Goal: Information Seeking & Learning: Check status

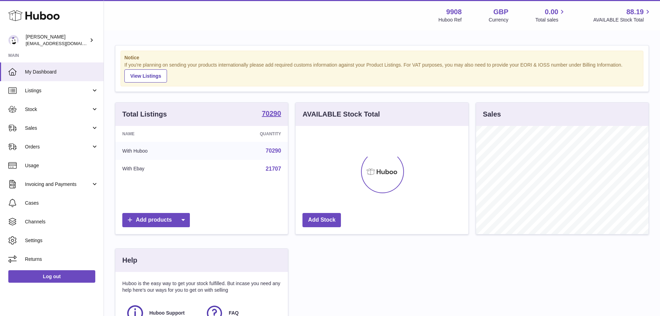
scroll to position [108, 173]
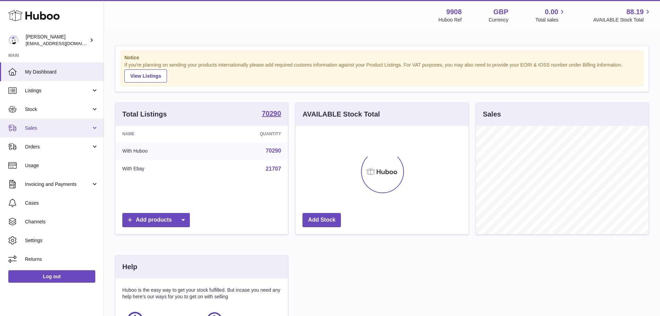
click at [54, 132] on link "Sales" at bounding box center [52, 127] width 104 height 19
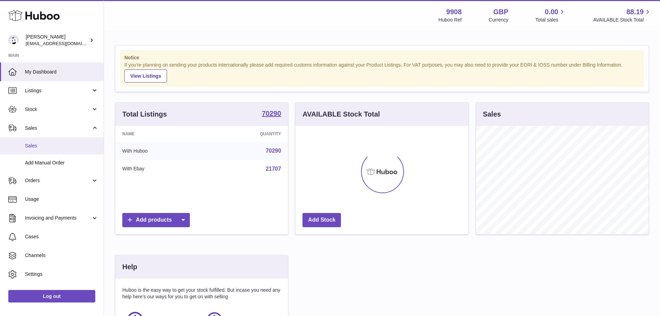
click at [55, 147] on span "Sales" at bounding box center [61, 145] width 73 height 7
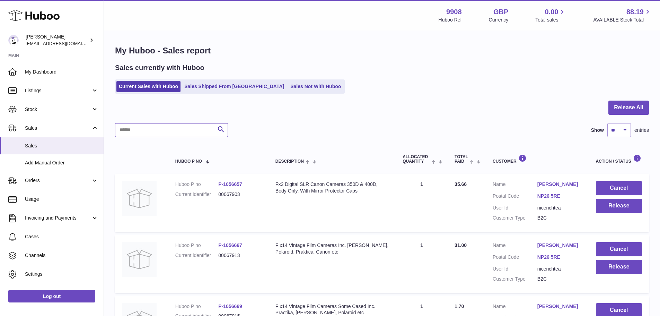
click at [192, 128] on input "text" at bounding box center [171, 130] width 113 height 14
paste input "********"
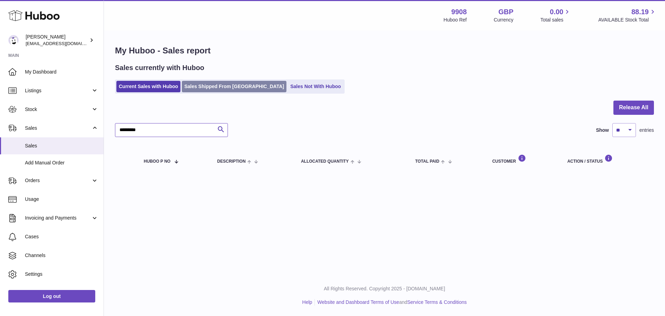
type input "********"
click at [208, 86] on link "Sales Shipped From [GEOGRAPHIC_DATA]" at bounding box center [234, 86] width 105 height 11
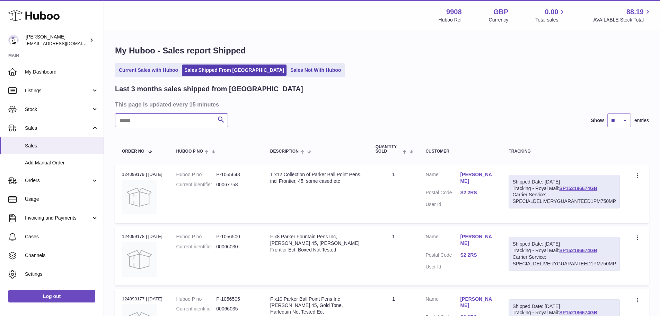
click at [174, 119] on input "text" at bounding box center [171, 120] width 113 height 14
paste input "********"
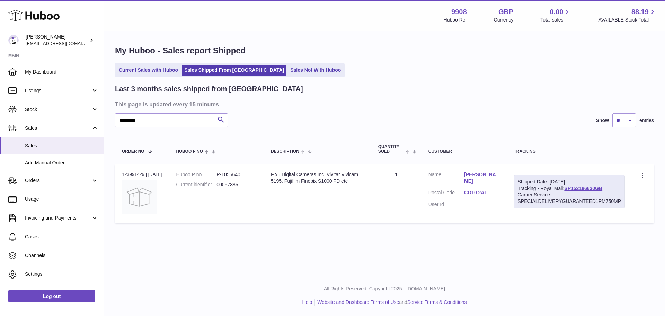
click at [131, 172] on div "Order no 123991429 | [DATE]" at bounding box center [142, 174] width 41 height 6
copy div "123991429"
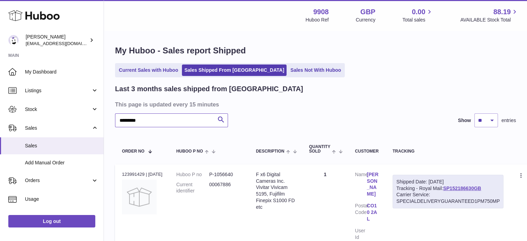
click at [166, 119] on input "********" at bounding box center [171, 120] width 113 height 14
paste input "text"
click at [134, 175] on div "Order no 123991428 | [DATE]" at bounding box center [142, 174] width 41 height 6
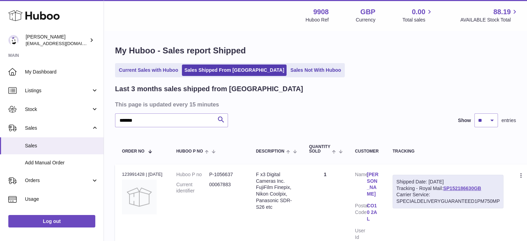
click at [134, 175] on div "Order no 123991428 | [DATE]" at bounding box center [142, 174] width 41 height 6
copy div "123991428"
click at [231, 172] on dd "P-1056637" at bounding box center [225, 174] width 33 height 7
copy dd "1056637"
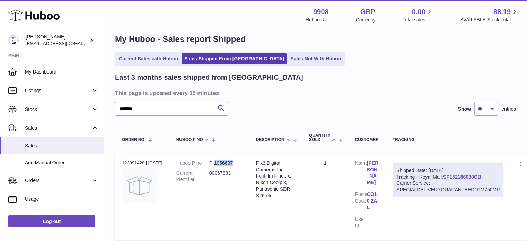
scroll to position [11, 0]
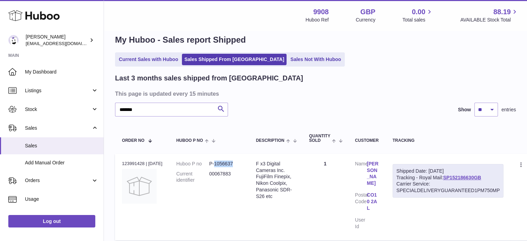
click at [372, 187] on link "[PERSON_NAME]" at bounding box center [373, 173] width 12 height 26
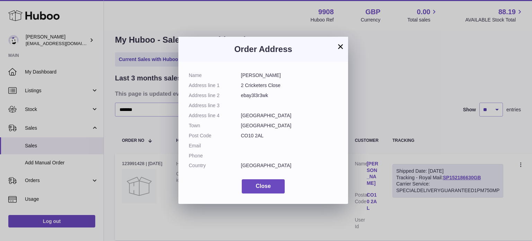
drag, startPoint x: 241, startPoint y: 77, endPoint x: 266, endPoint y: 137, distance: 64.8
click at [266, 137] on dl "Name [PERSON_NAME] Address line 1 2 Cricketers Close Address line 2 ebay3l3r3wk…" at bounding box center [263, 122] width 149 height 100
copy dl "[PERSON_NAME] Address line 1 2 Cricketers Close Address line 2 ebay3l3r3wk Addr…"
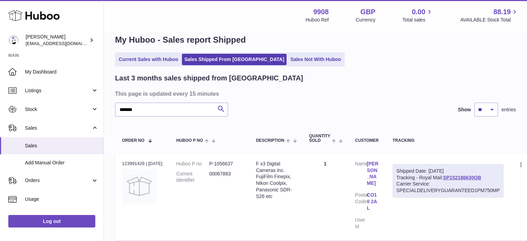
click at [154, 150] on div at bounding box center [263, 120] width 527 height 241
click at [152, 108] on input "*******" at bounding box center [171, 110] width 113 height 14
click at [229, 162] on dd "P-1056640" at bounding box center [225, 163] width 33 height 7
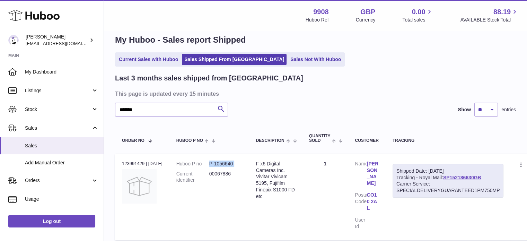
click at [229, 162] on dd "P-1056640" at bounding box center [225, 163] width 33 height 7
click at [239, 162] on dd "P-1056640" at bounding box center [225, 163] width 33 height 7
drag, startPoint x: 239, startPoint y: 162, endPoint x: 223, endPoint y: 163, distance: 15.6
click at [223, 163] on dd "P-1056640" at bounding box center [225, 163] width 33 height 7
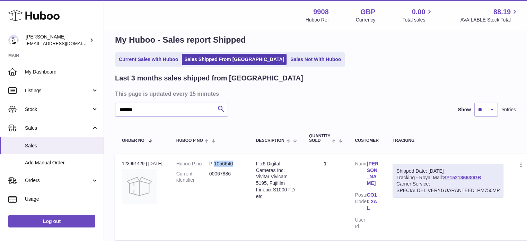
copy dd "1056640"
click at [171, 111] on input "*******" at bounding box center [171, 110] width 113 height 14
paste input "*"
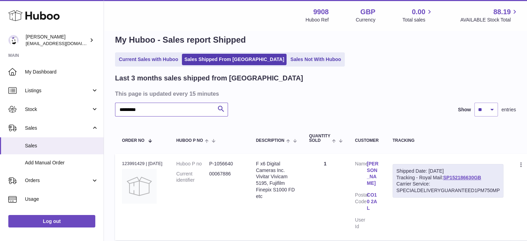
type input "********"
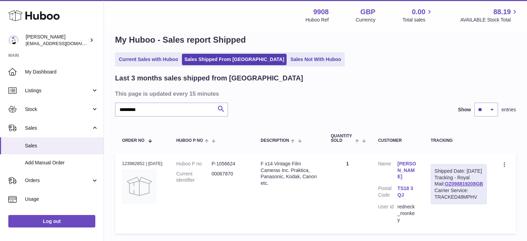
click at [232, 165] on dd "P-1056624" at bounding box center [228, 163] width 35 height 7
copy dd "1056624"
click at [131, 161] on div "Order no 123982852 | [DATE]" at bounding box center [142, 163] width 41 height 6
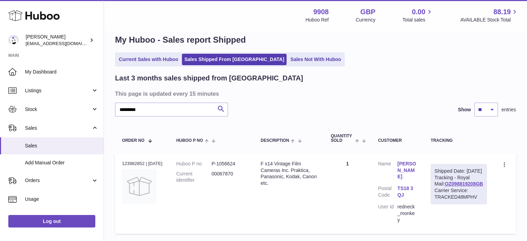
copy div "123982852"
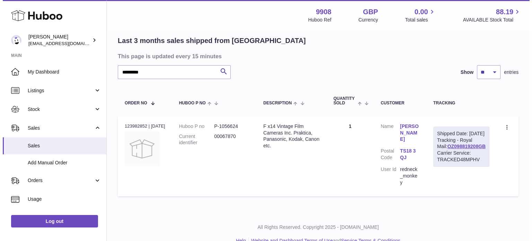
scroll to position [49, 0]
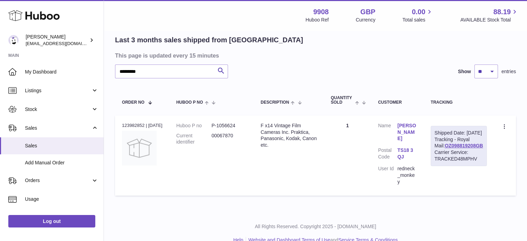
click at [416, 135] on dd "[PERSON_NAME]" at bounding box center [406, 132] width 19 height 21
click at [411, 148] on link "TS18 3QJ" at bounding box center [406, 153] width 19 height 13
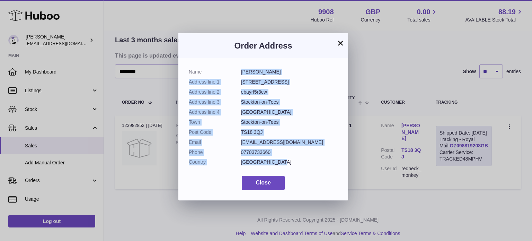
drag, startPoint x: 241, startPoint y: 70, endPoint x: 286, endPoint y: 171, distance: 111.2
click at [286, 169] on dl "Name [PERSON_NAME] Address line [STREET_ADDRESS] Address line 2 ebayrl5r3cw Add…" at bounding box center [263, 119] width 149 height 100
copy dl "[PERSON_NAME] Address line [STREET_ADDRESS] Address line 2 ebayrl5r3cw Address …"
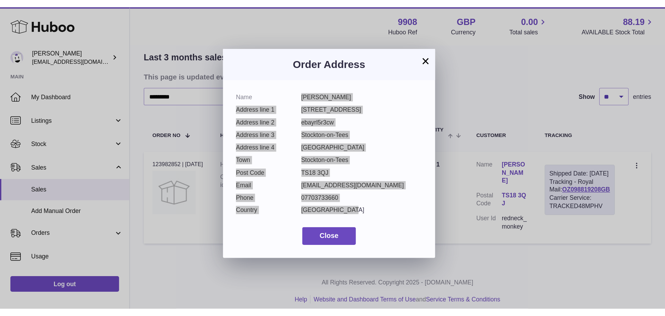
scroll to position [0, 0]
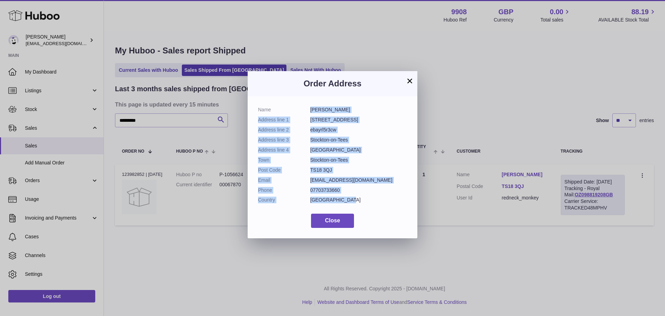
click at [569, 85] on div "× Order Address Name [PERSON_NAME] Address line [STREET_ADDRESS] Address line 2…" at bounding box center [332, 158] width 665 height 316
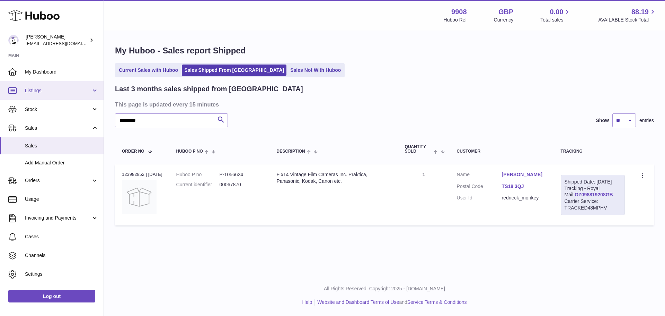
click at [54, 96] on link "Listings" at bounding box center [52, 90] width 104 height 19
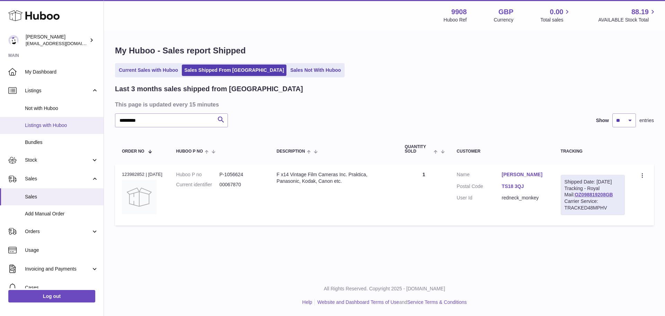
click at [67, 125] on span "Listings with Huboo" at bounding box center [61, 125] width 73 height 7
click at [81, 128] on span "Listings with Huboo" at bounding box center [61, 125] width 73 height 7
click at [46, 127] on span "Listings with Huboo" at bounding box center [61, 125] width 73 height 7
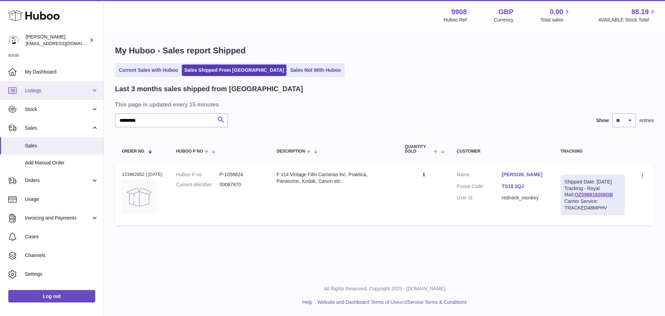
click at [49, 91] on span "Listings" at bounding box center [58, 90] width 66 height 7
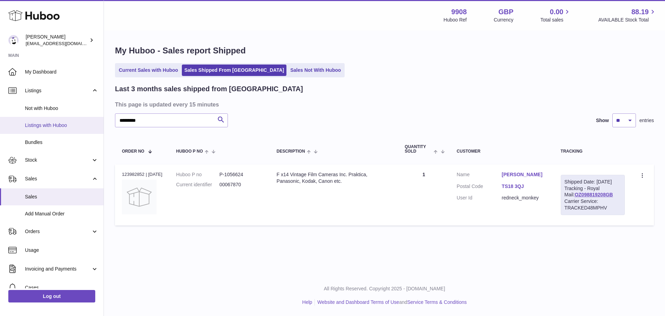
click at [47, 128] on span "Listings with Huboo" at bounding box center [61, 125] width 73 height 7
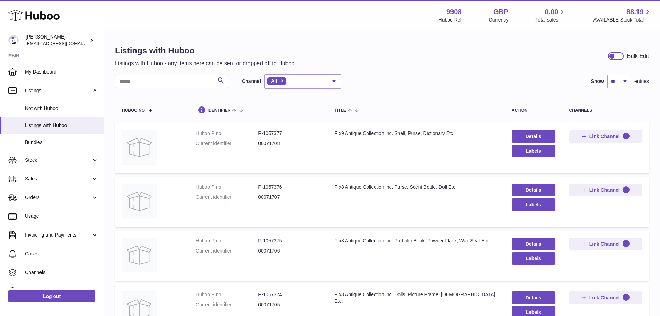
click at [168, 79] on input "text" at bounding box center [171, 81] width 113 height 14
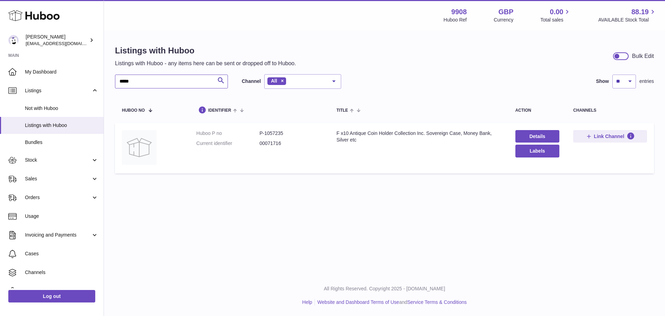
type input "*****"
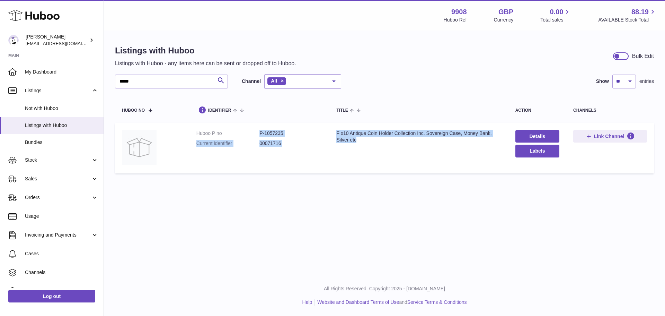
drag, startPoint x: 259, startPoint y: 132, endPoint x: 372, endPoint y: 155, distance: 116.0
click at [370, 147] on tr "Huboo P no P-1057235 Current identifier 00071716 Title F x10 Antique Coin Holde…" at bounding box center [384, 148] width 539 height 50
click at [372, 161] on td "Title F x10 Antique Coin Holder Collection Inc. Sovereign Case, Money Bank, Sil…" at bounding box center [418, 148] width 179 height 50
drag, startPoint x: 259, startPoint y: 132, endPoint x: 380, endPoint y: 137, distance: 121.0
click at [377, 137] on tr "Huboo P no P-1057235 Current identifier 00071716 Title F x10 Antique Coin Holde…" at bounding box center [384, 148] width 539 height 50
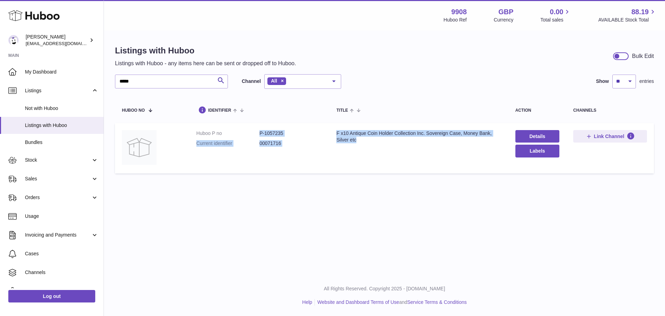
copy tr "P-1057235 Current identifier 00071716 Title F x10 Antique Coin Holder Collectio…"
click at [307, 132] on dd "P-1057235" at bounding box center [290, 133] width 63 height 7
drag, startPoint x: 335, startPoint y: 132, endPoint x: 379, endPoint y: 138, distance: 43.7
click at [379, 138] on div "F x10 Antique Coin Holder Collection Inc. Sovereign Case, Money Bank, Silver etc" at bounding box center [418, 136] width 165 height 13
copy div "F x10 Antique Coin Holder Collection Inc. Sovereign Case, Money Bank, Silver etc"
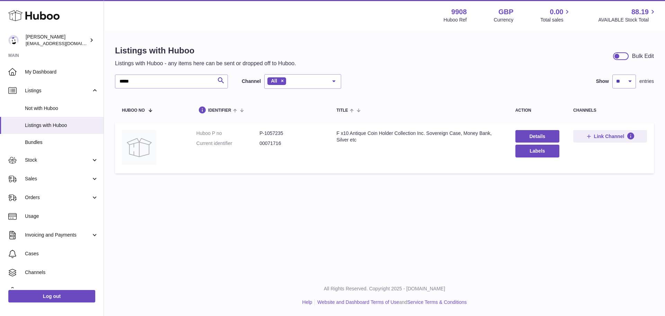
click at [266, 132] on dd "P-1057235" at bounding box center [290, 133] width 63 height 7
click at [267, 133] on dd "P-1057235" at bounding box center [290, 133] width 63 height 7
copy dl "P-1057235"
click at [268, 141] on dd "00071716" at bounding box center [290, 143] width 63 height 7
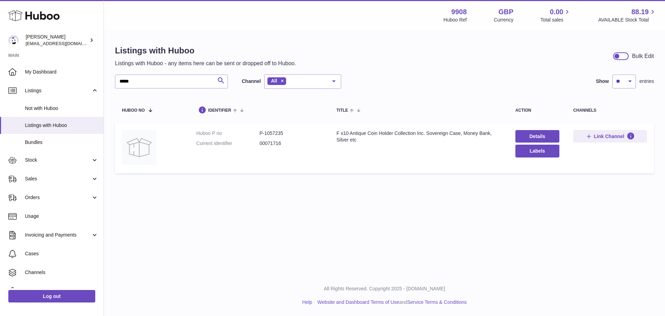
click at [268, 141] on dd "00071716" at bounding box center [290, 143] width 63 height 7
copy dd "00071716"
